Goal: Information Seeking & Learning: Learn about a topic

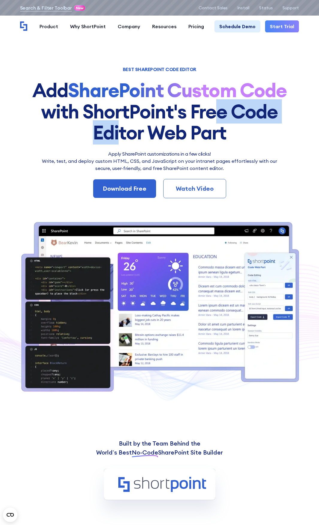
drag, startPoint x: 109, startPoint y: 135, endPoint x: 211, endPoint y: 123, distance: 102.6
click at [211, 123] on h1 "Add SharePoint Custom Code with ShortPoint's Free Code Editor Web Part" at bounding box center [159, 111] width 279 height 63
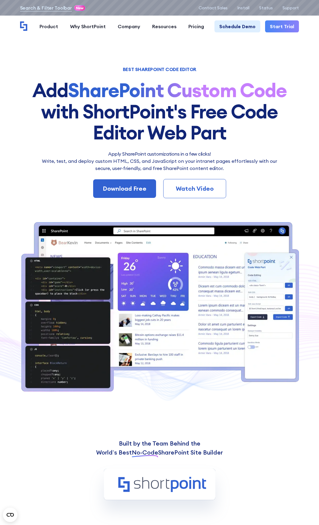
click at [230, 128] on h1 "Add SharePoint Custom Code with ShortPoint's Free Code Editor Web Part" at bounding box center [159, 111] width 279 height 63
drag, startPoint x: 197, startPoint y: 126, endPoint x: 142, endPoint y: 141, distance: 57.2
click at [143, 140] on h1 "Add SharePoint Custom Code with ShortPoint's Free Code Editor Web Part" at bounding box center [159, 111] width 279 height 63
click at [142, 141] on h1 "Add SharePoint Custom Code with ShortPoint's Free Code Editor Web Part" at bounding box center [159, 111] width 279 height 63
click at [228, 143] on h1 "Add SharePoint Custom Code with ShortPoint's Free Code Editor Web Part" at bounding box center [159, 111] width 279 height 63
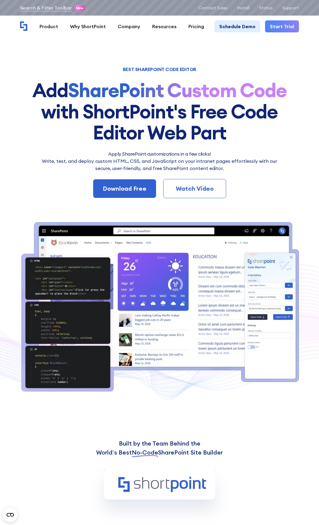
drag, startPoint x: 224, startPoint y: 133, endPoint x: 151, endPoint y: 140, distance: 72.9
click at [151, 140] on h1 "Add SharePoint Custom Code with ShortPoint's Free Code Editor Web Part" at bounding box center [159, 111] width 279 height 63
click at [231, 143] on h1 "Add SharePoint Custom Code with ShortPoint's Free Code Editor Web Part" at bounding box center [159, 111] width 279 height 63
drag, startPoint x: 218, startPoint y: 136, endPoint x: 142, endPoint y: 147, distance: 77.2
click at [142, 147] on div "BEST SHAREPOINT CODE EDITOR Add SharePoint Custom Code with ShortPoint's Free C…" at bounding box center [159, 230] width 279 height 326
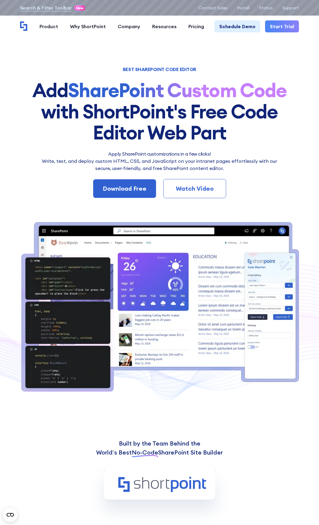
click at [207, 138] on h1 "Add SharePoint Custom Code with ShortPoint's Free Code Editor Web Part" at bounding box center [159, 111] width 279 height 63
drag, startPoint x: 205, startPoint y: 135, endPoint x: 134, endPoint y: 134, distance: 70.7
click at [135, 134] on h1 "Add SharePoint Custom Code with ShortPoint's Free Code Editor Web Part" at bounding box center [159, 111] width 279 height 63
click at [210, 138] on h1 "Add SharePoint Custom Code with ShortPoint's Free Code Editor Web Part" at bounding box center [159, 111] width 279 height 63
click at [237, 134] on h1 "Add SharePoint Custom Code with ShortPoint's Free Code Editor Web Part" at bounding box center [159, 111] width 279 height 63
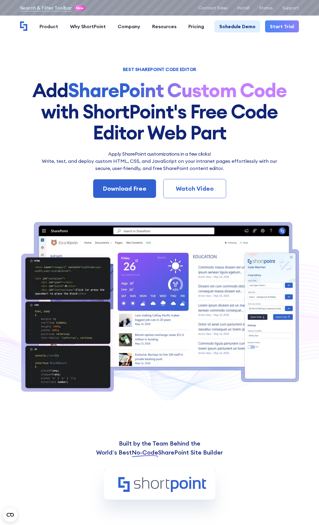
click at [225, 138] on h1 "Add SharePoint Custom Code with ShortPoint's Free Code Editor Web Part" at bounding box center [159, 111] width 279 height 63
drag, startPoint x: 225, startPoint y: 137, endPoint x: 149, endPoint y: 138, distance: 76.7
click at [149, 138] on h1 "Add SharePoint Custom Code with ShortPoint's Free Code Editor Web Part" at bounding box center [159, 111] width 279 height 63
click at [212, 141] on h1 "Add SharePoint Custom Code with ShortPoint's Free Code Editor Web Part" at bounding box center [159, 111] width 279 height 63
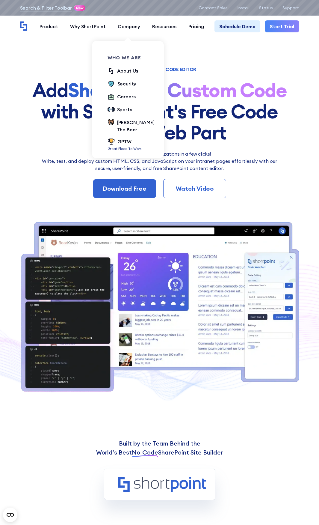
drag, startPoint x: 176, startPoint y: 80, endPoint x: 178, endPoint y: 85, distance: 5.2
click at [155, 80] on ul "About Us Security Careers Sports [PERSON_NAME] The Bear GPTW Great Place To Work" at bounding box center [131, 109] width 47 height 84
click at [137, 85] on div "Security" at bounding box center [127, 83] width 19 height 7
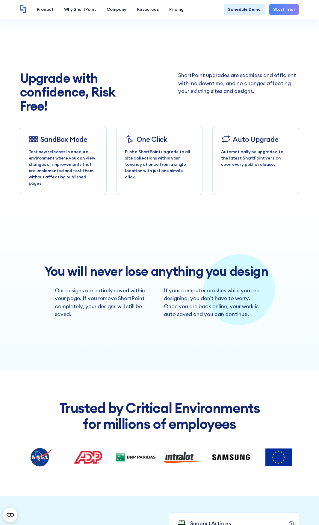
scroll to position [1379, 0]
